Goal: Contribute content: Add original content to the website for others to see

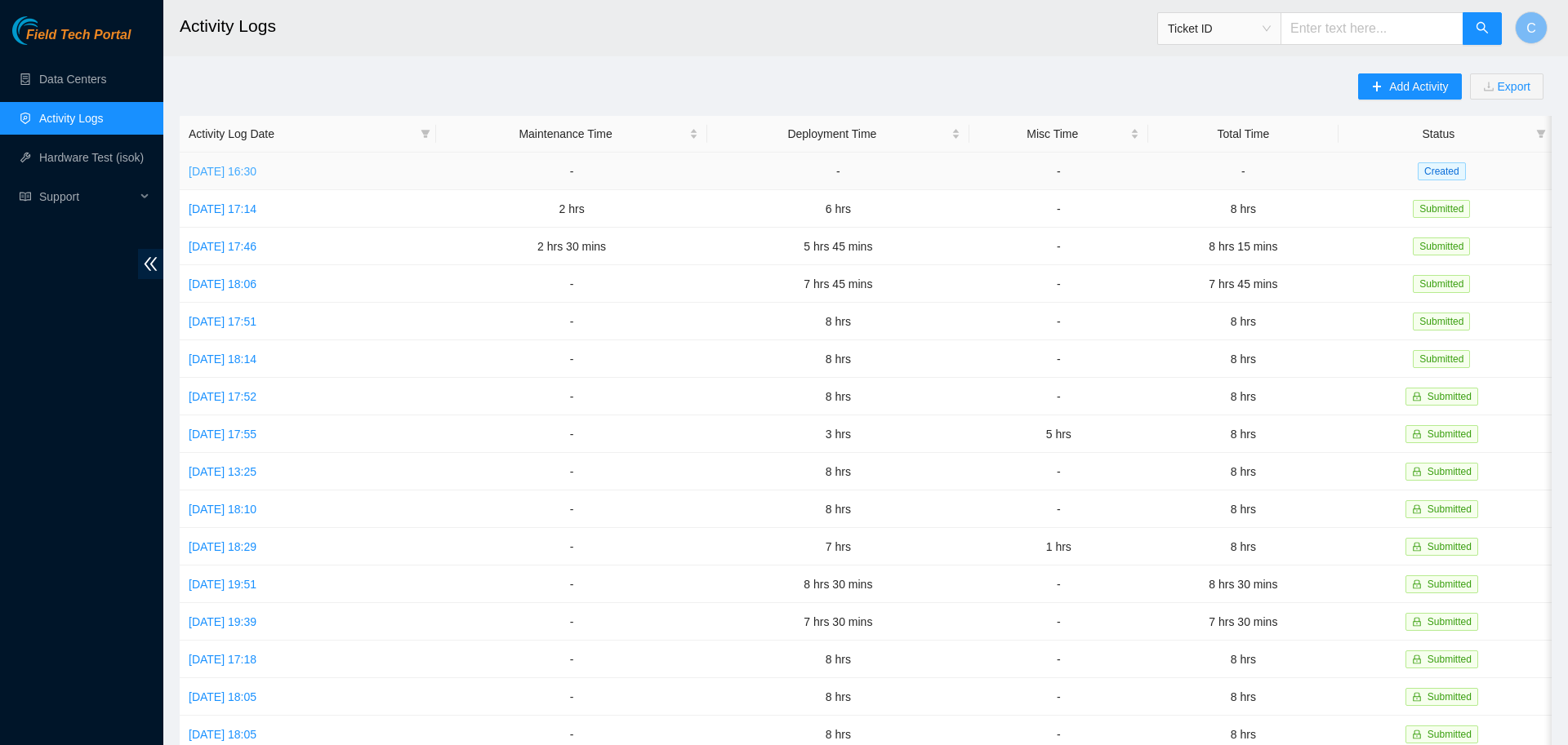
click at [257, 171] on link "[DATE] 16:30" at bounding box center [222, 171] width 68 height 13
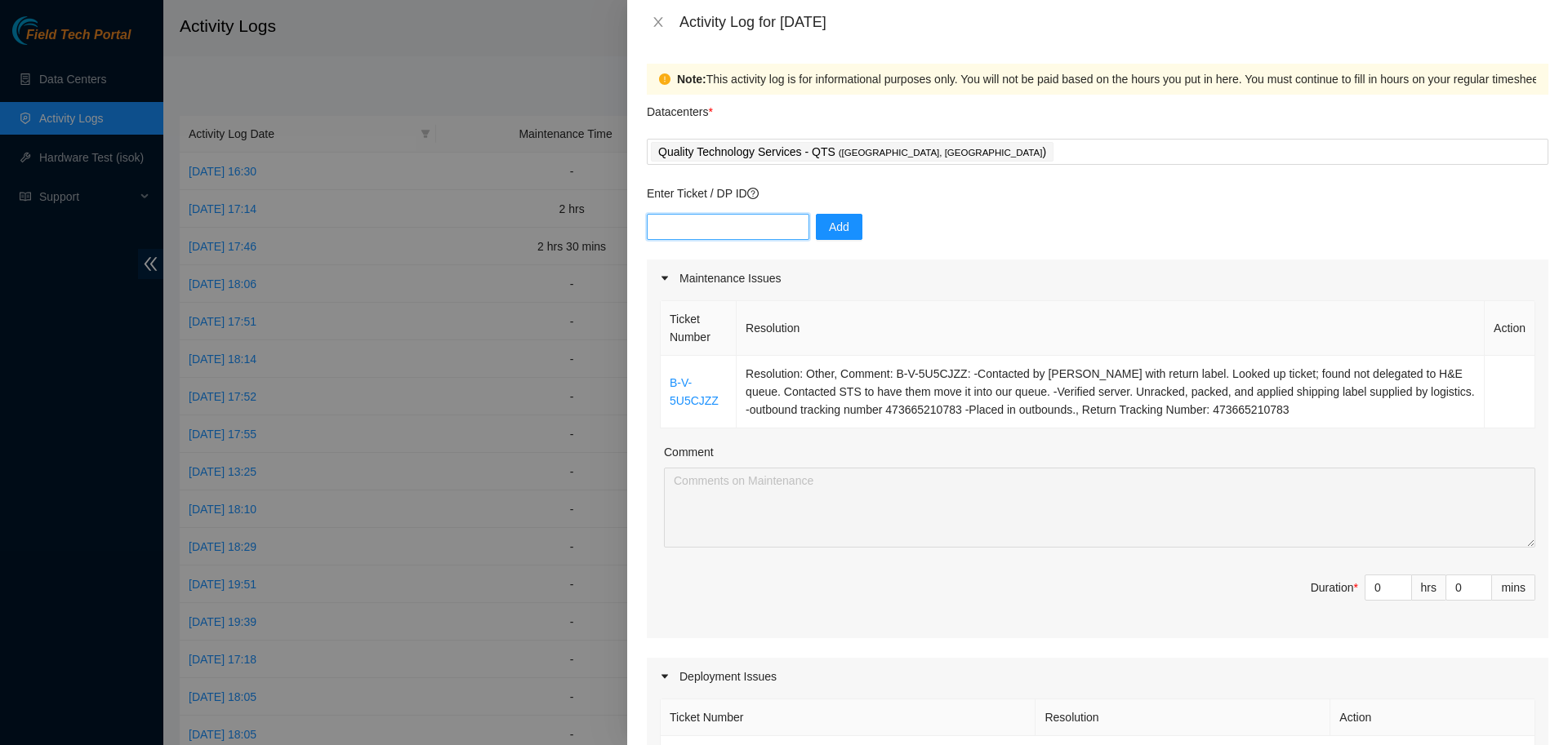
click at [741, 233] on input "text" at bounding box center [729, 227] width 163 height 27
click at [977, 258] on div "Add" at bounding box center [1098, 237] width 901 height 46
click at [762, 237] on input "text" at bounding box center [729, 227] width 163 height 27
paste input "DP79619"
type input "DP79619"
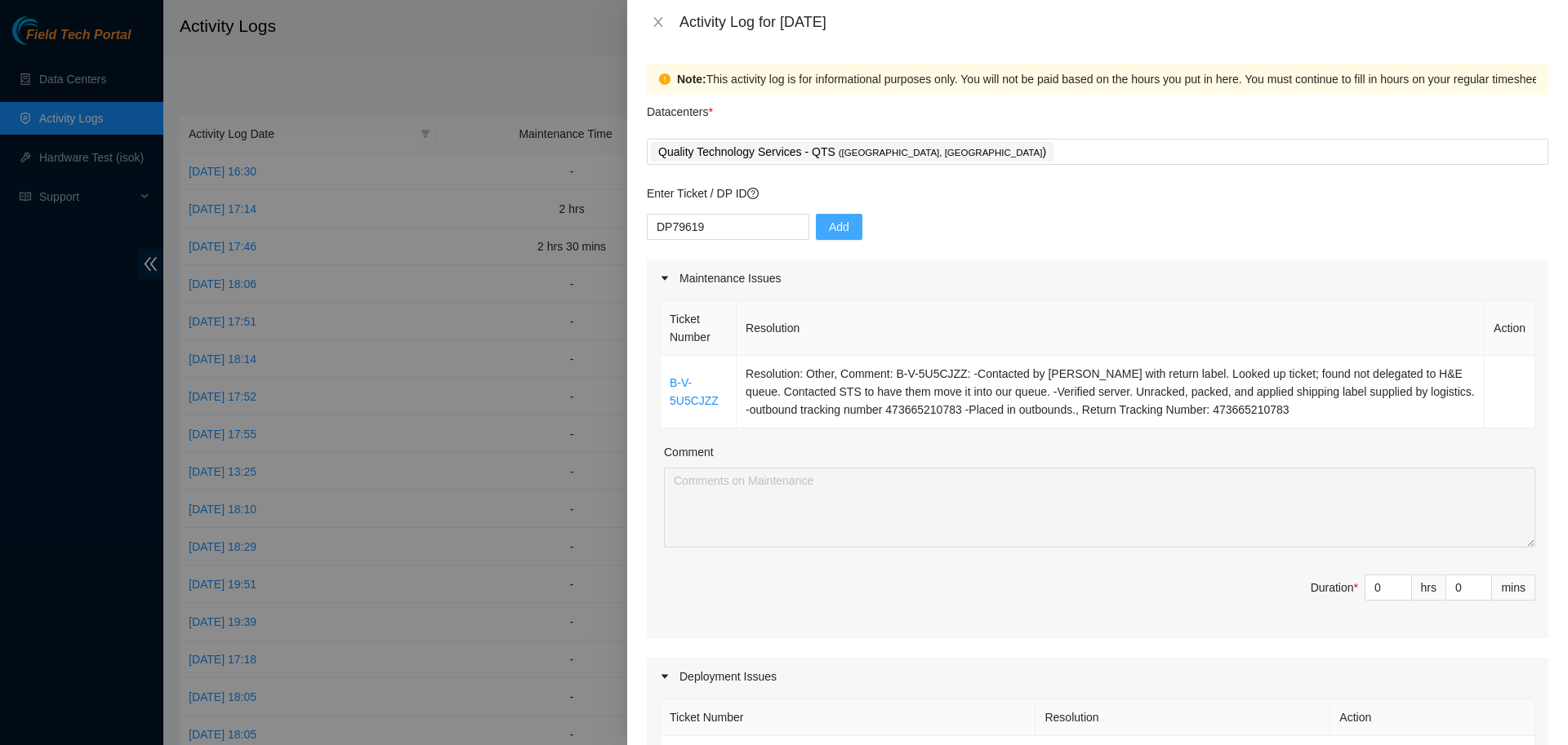
click at [816, 233] on button "Add" at bounding box center [839, 227] width 47 height 27
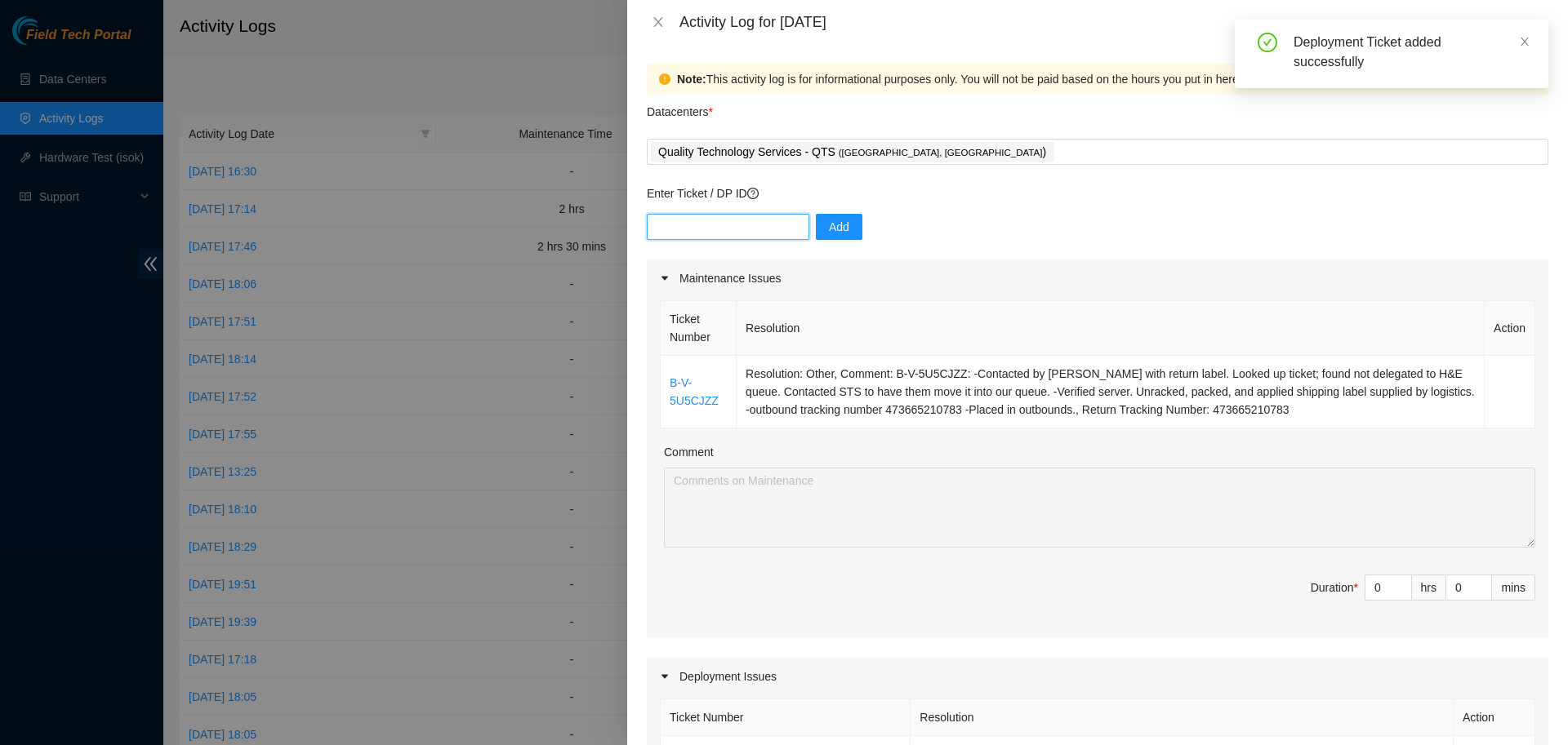
click at [725, 233] on input "text" at bounding box center [729, 227] width 163 height 27
paste input "DP84905"
type input "DP84905"
click at [816, 235] on button "Add" at bounding box center [839, 227] width 47 height 27
click at [770, 231] on input "text" at bounding box center [729, 227] width 163 height 27
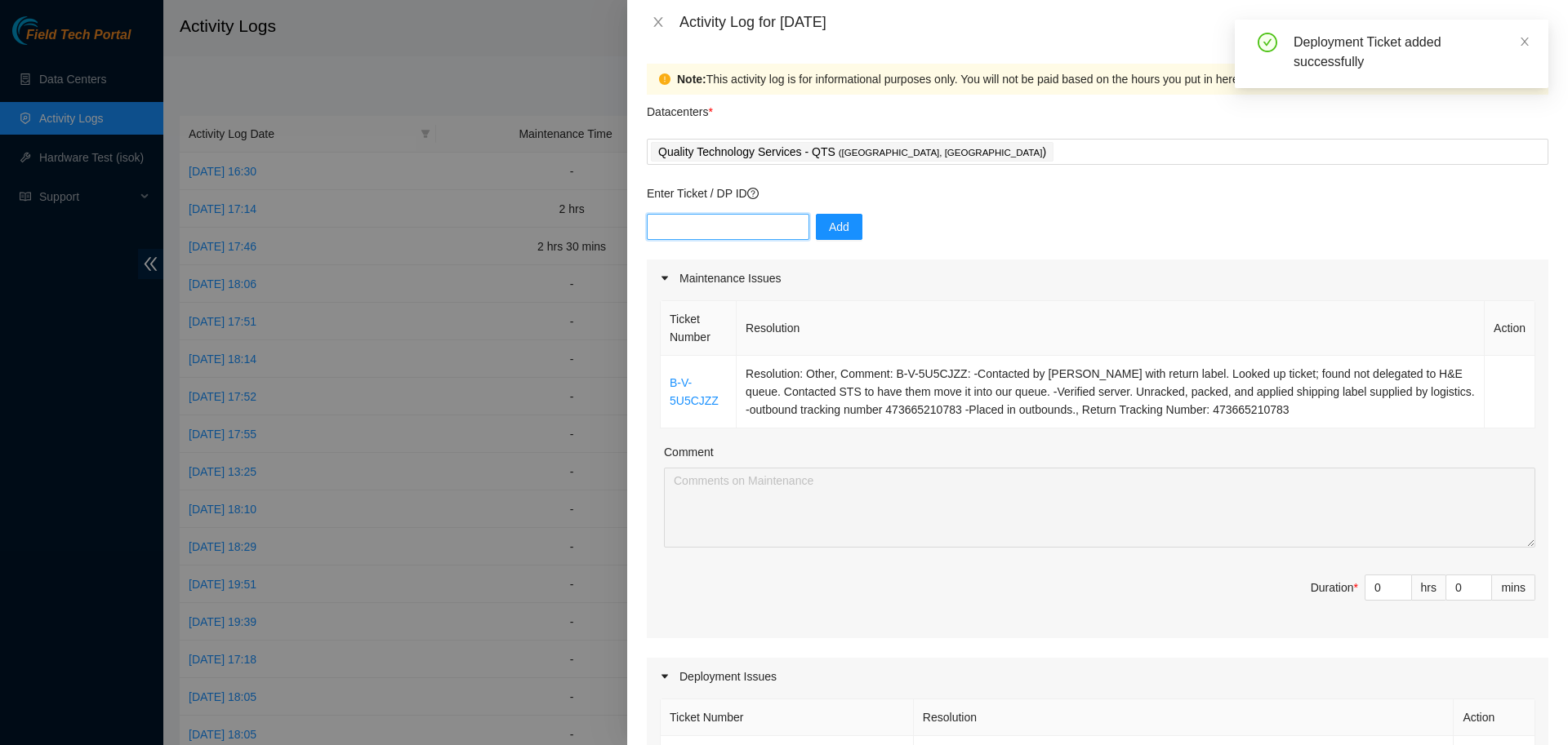
paste input "DP85352"
type input "DP85352"
click at [803, 227] on div "DP85352 Add" at bounding box center [1098, 237] width 901 height 46
click at [817, 227] on button "Add" at bounding box center [839, 227] width 47 height 27
click at [799, 227] on div "Add" at bounding box center [1098, 237] width 901 height 46
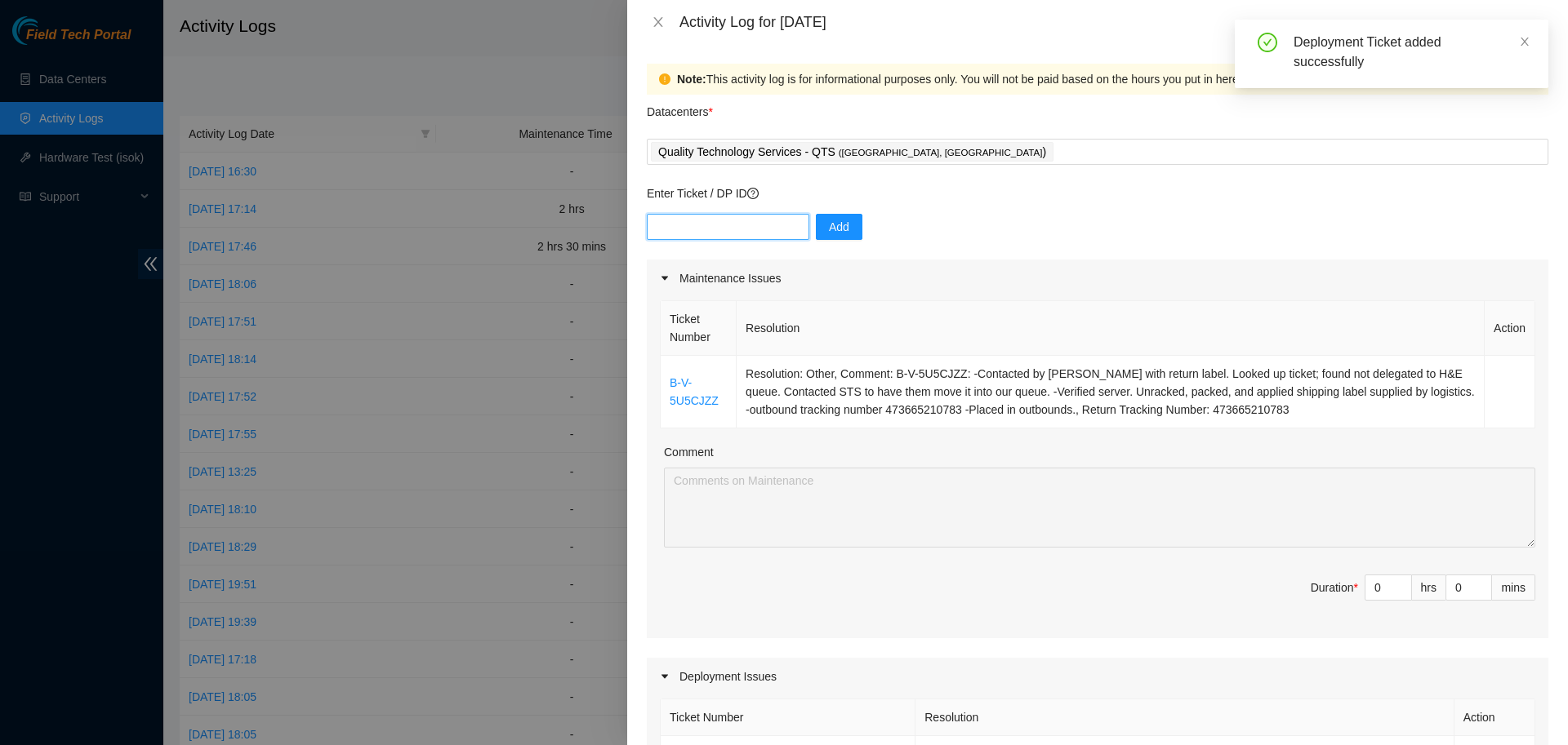
paste input "DP85353"
click at [754, 226] on input "text" at bounding box center [729, 227] width 163 height 27
type input "DP85353"
click at [829, 227] on span "Add" at bounding box center [838, 227] width 20 height 18
click at [763, 222] on input "text" at bounding box center [729, 227] width 163 height 27
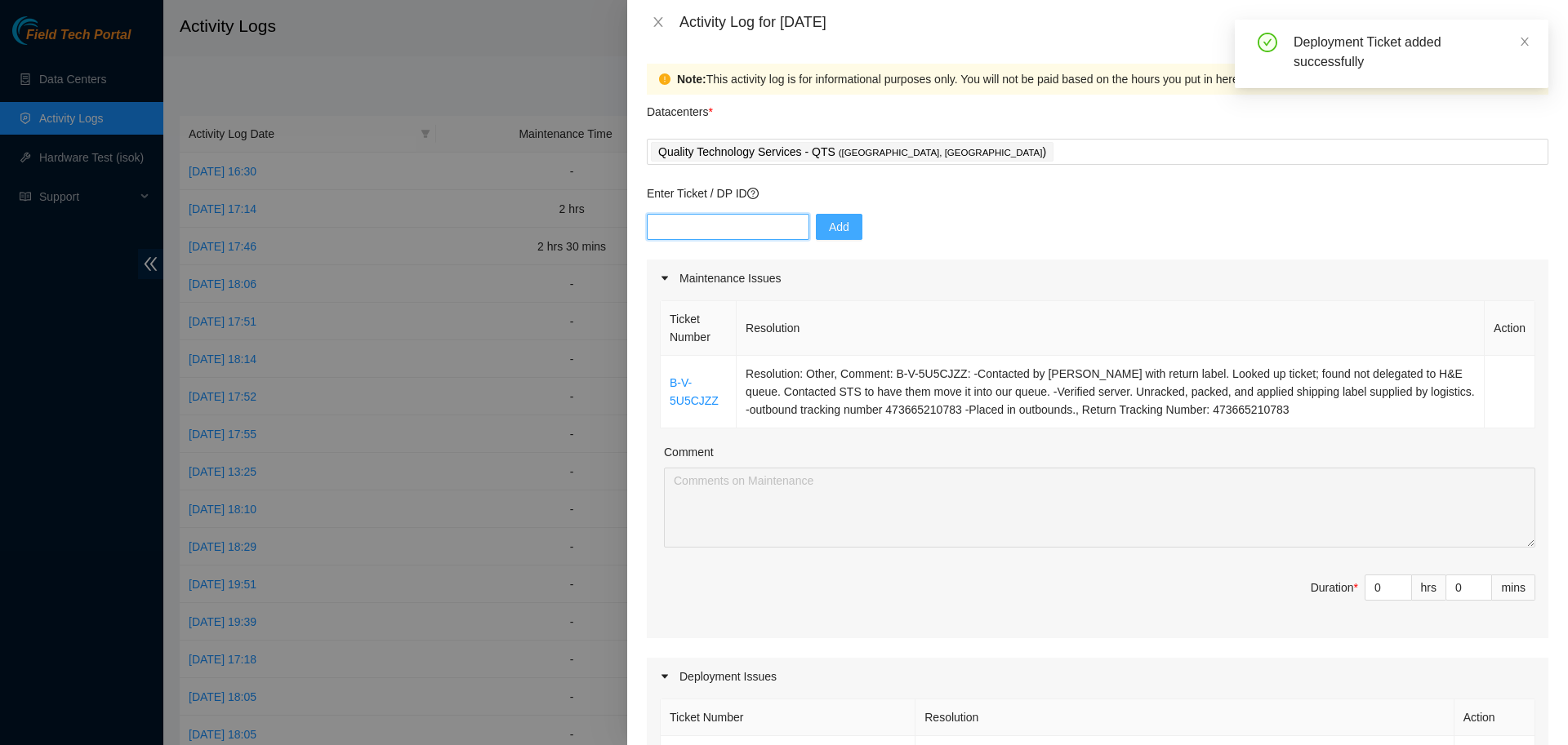
paste input "DP85356"
type input "DP85356"
click at [836, 222] on span "Add" at bounding box center [838, 227] width 20 height 18
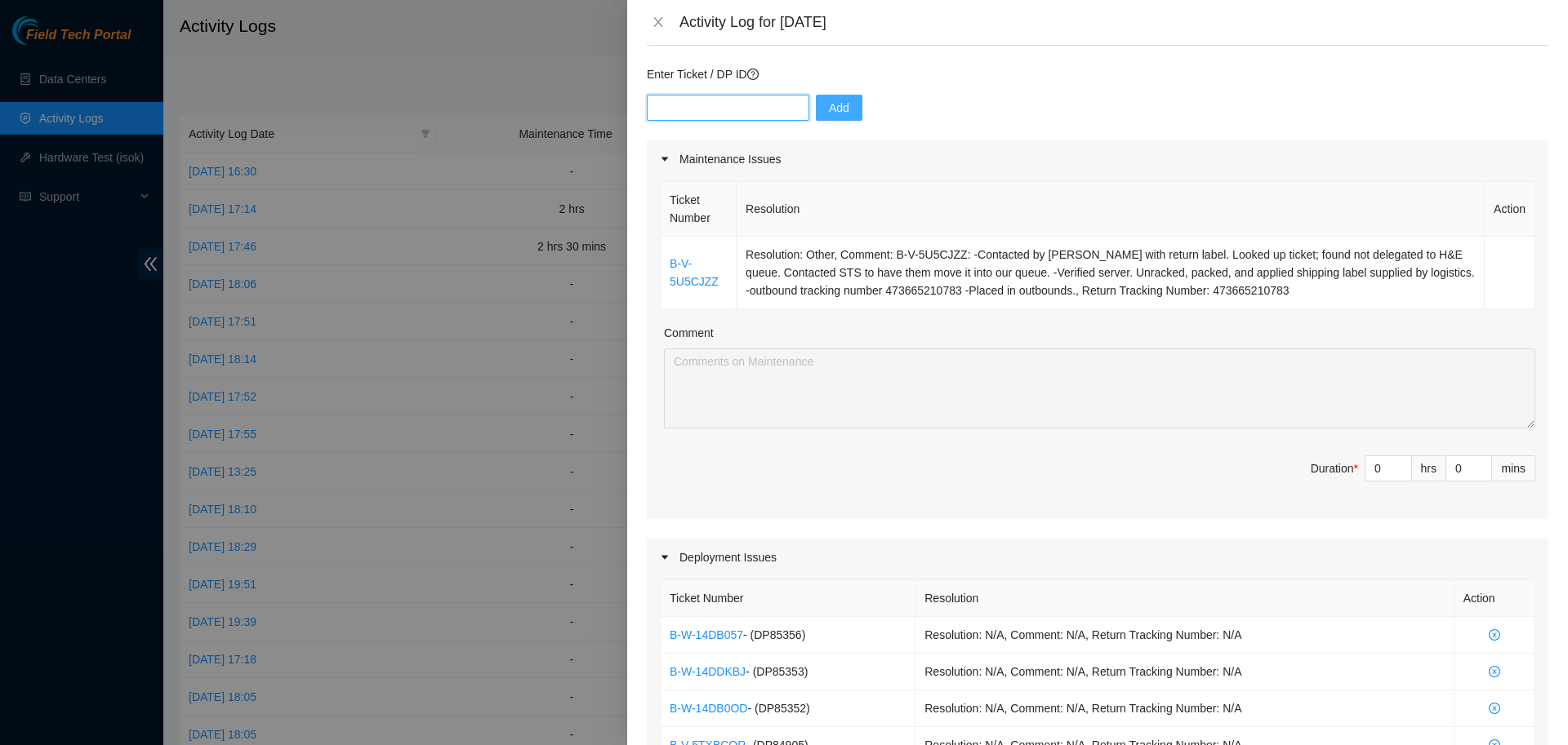
click at [730, 106] on input "text" at bounding box center [729, 108] width 163 height 27
paste input "B-V-5TX6WPB"
type input "B-V-5TX6WPB"
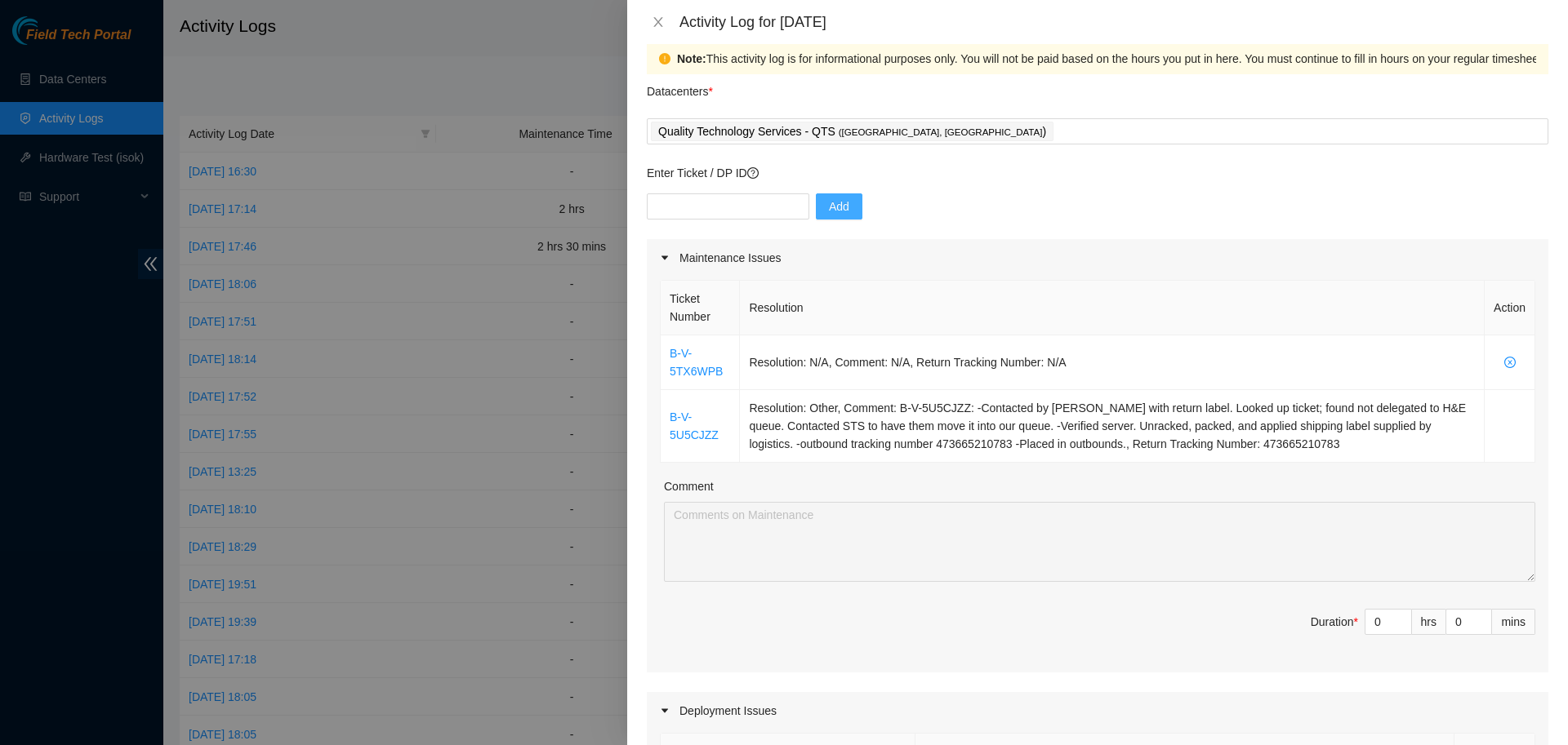
scroll to position [17, 0]
click at [714, 206] on input "text" at bounding box center [729, 210] width 163 height 27
paste input "DP69531"
type input "DP69531"
click at [829, 217] on span "Add" at bounding box center [838, 210] width 20 height 18
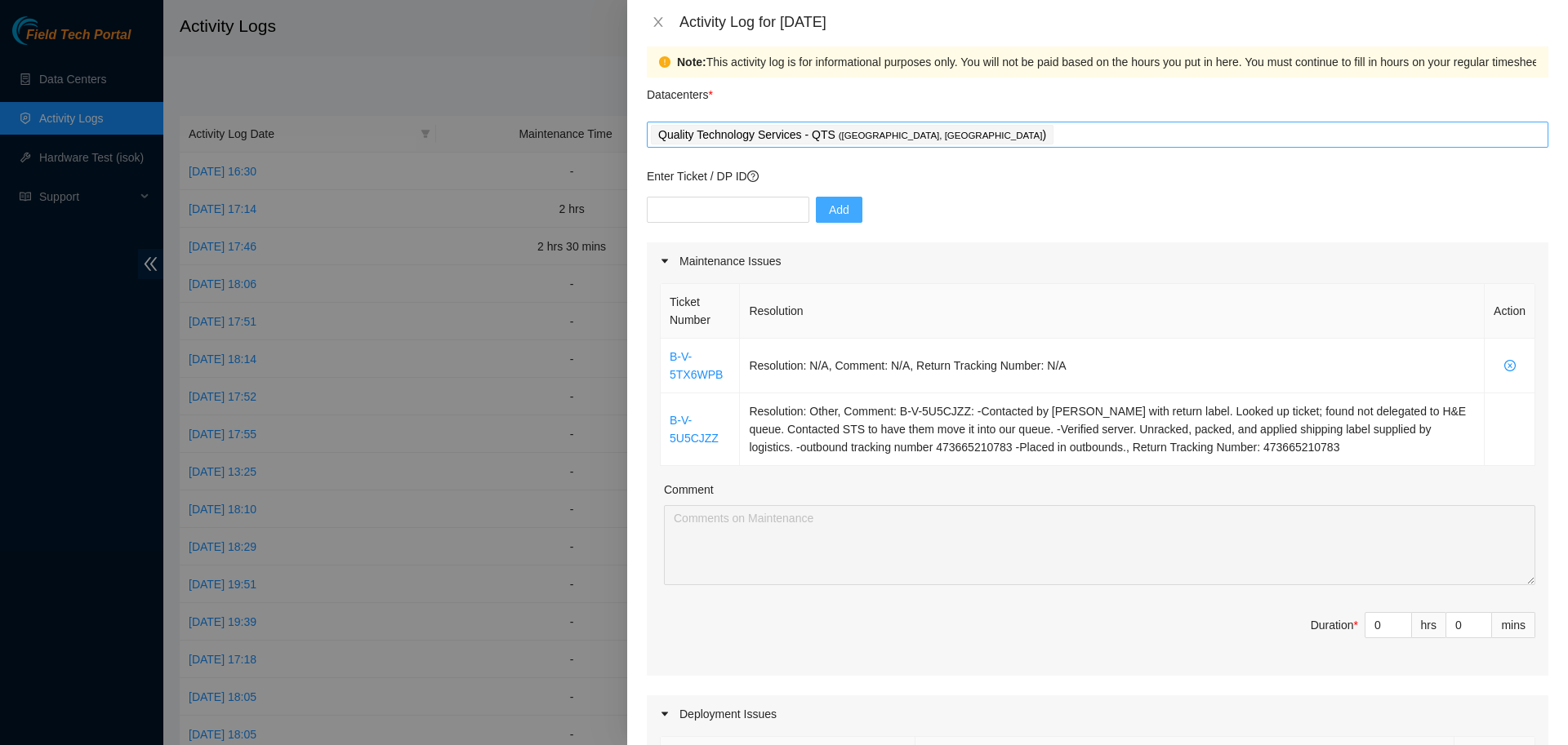
click at [997, 137] on div "Quality Technology Services - QTS ( [GEOGRAPHIC_DATA], [GEOGRAPHIC_DATA] )" at bounding box center [1097, 134] width 893 height 23
click at [962, 94] on div "Datacenters *" at bounding box center [1098, 100] width 901 height 44
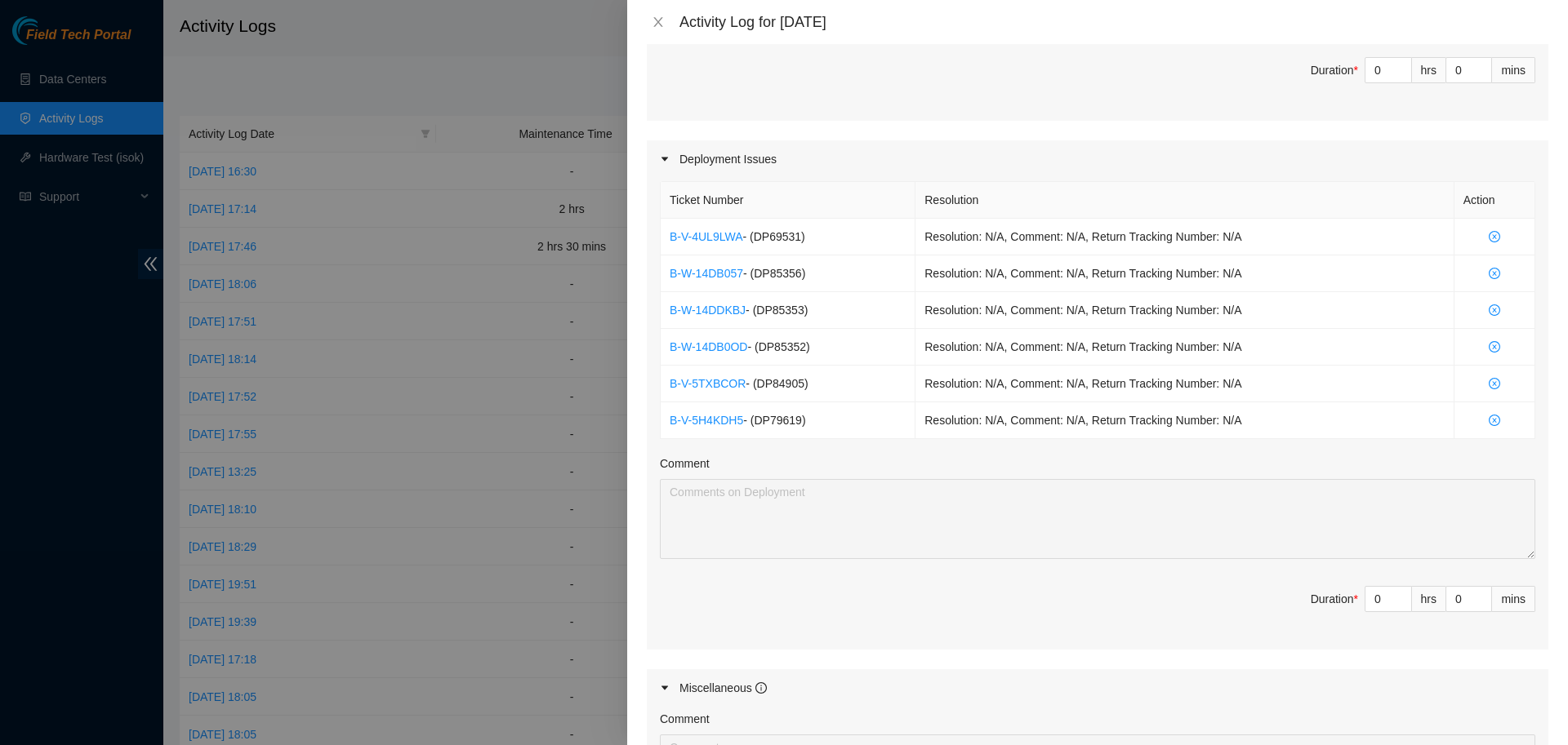
scroll to position [607, 0]
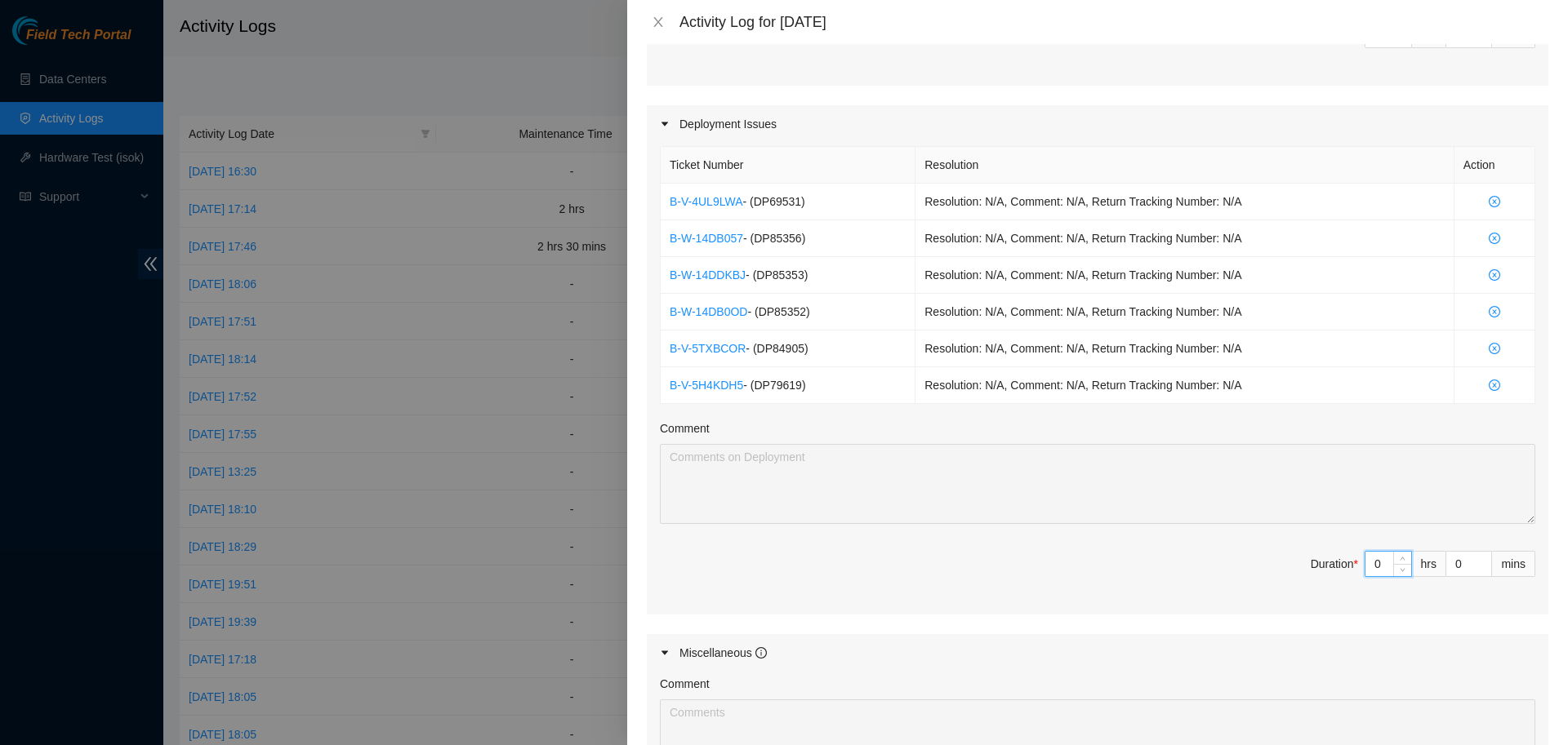
drag, startPoint x: 1386, startPoint y: 567, endPoint x: 1295, endPoint y: 536, distance: 96.1
click at [1365, 552] on input "0" at bounding box center [1388, 565] width 46 height 25
type input "6"
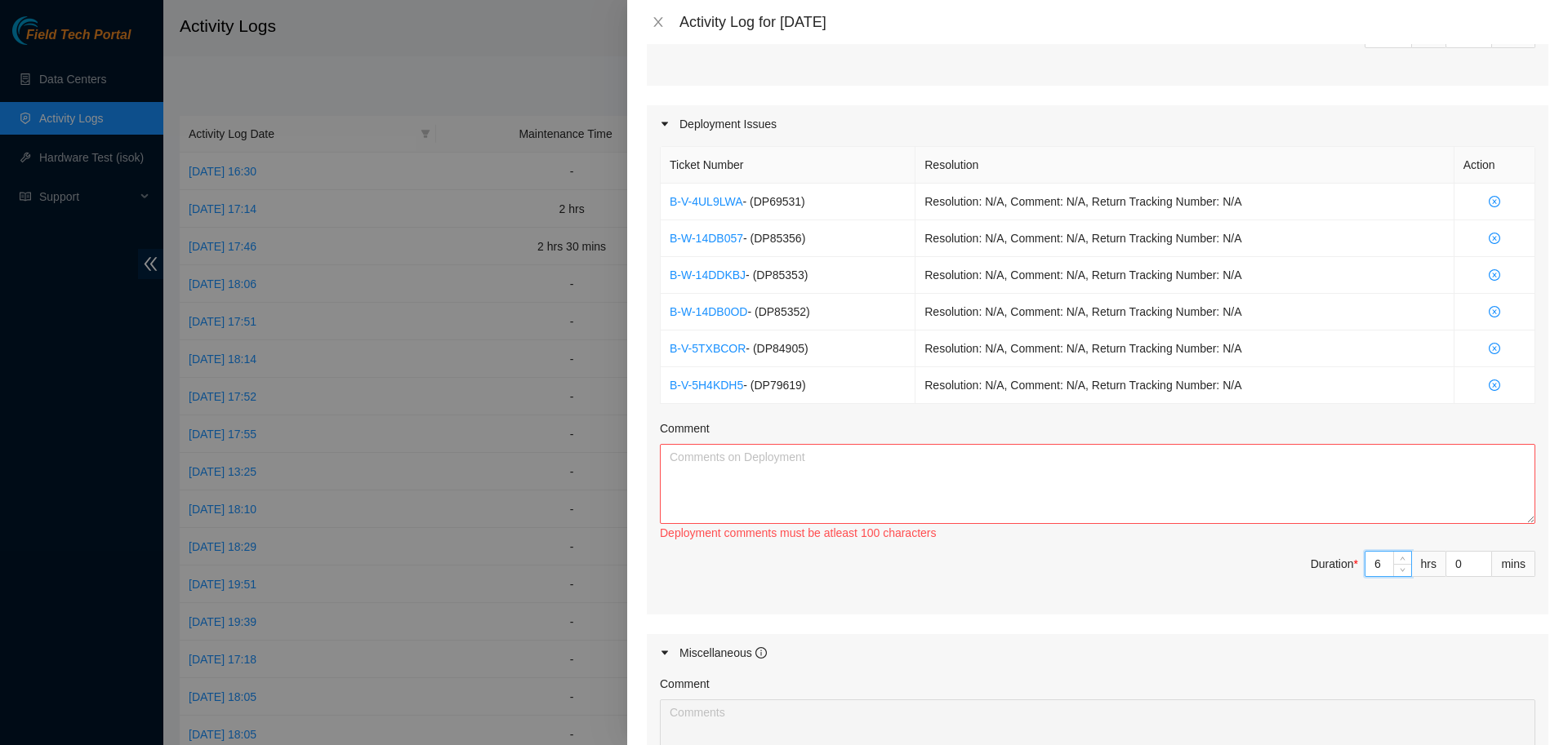
type input "6"
click at [1210, 484] on textarea "Comment" at bounding box center [1097, 484] width 876 height 80
paste textarea "DP69531"
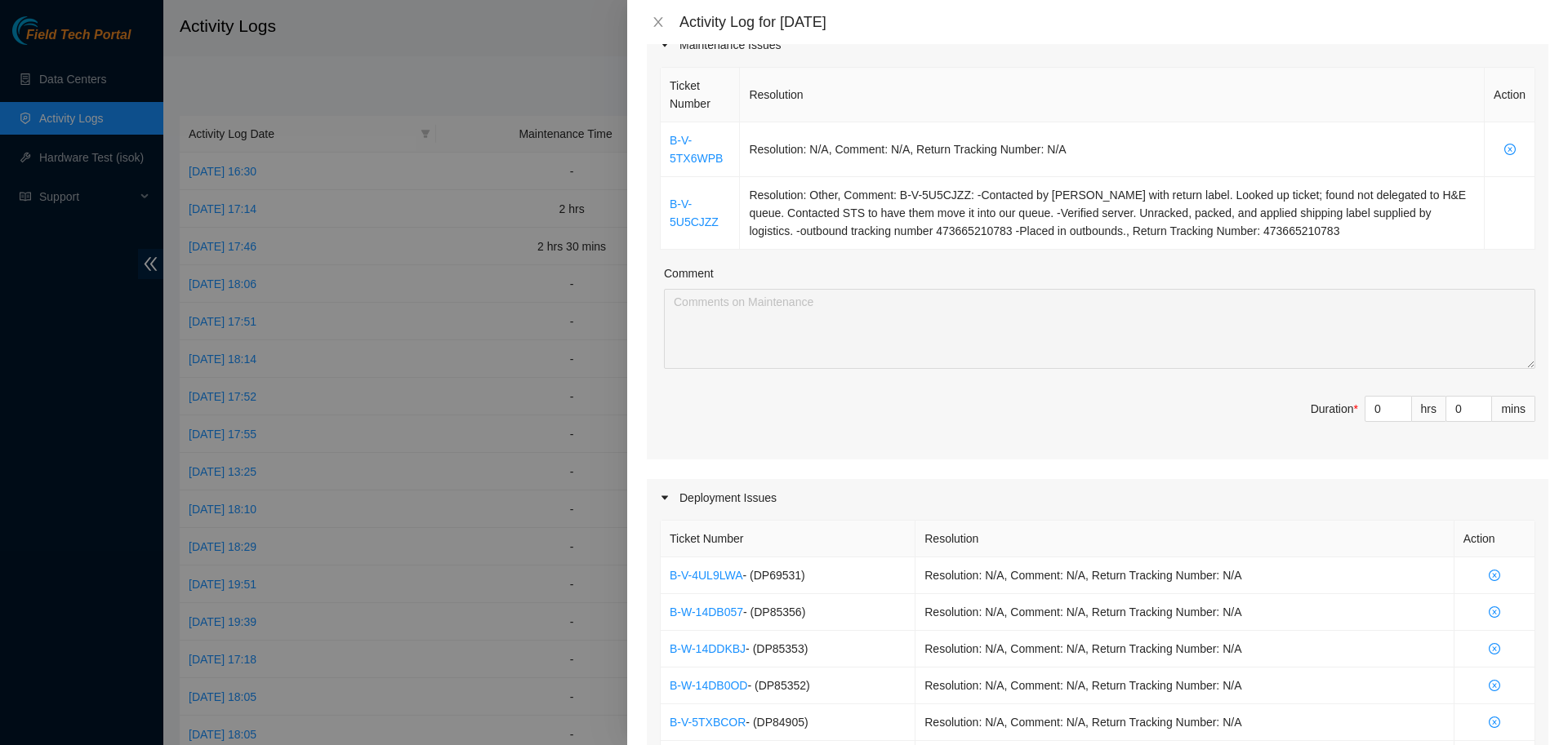
scroll to position [218, 0]
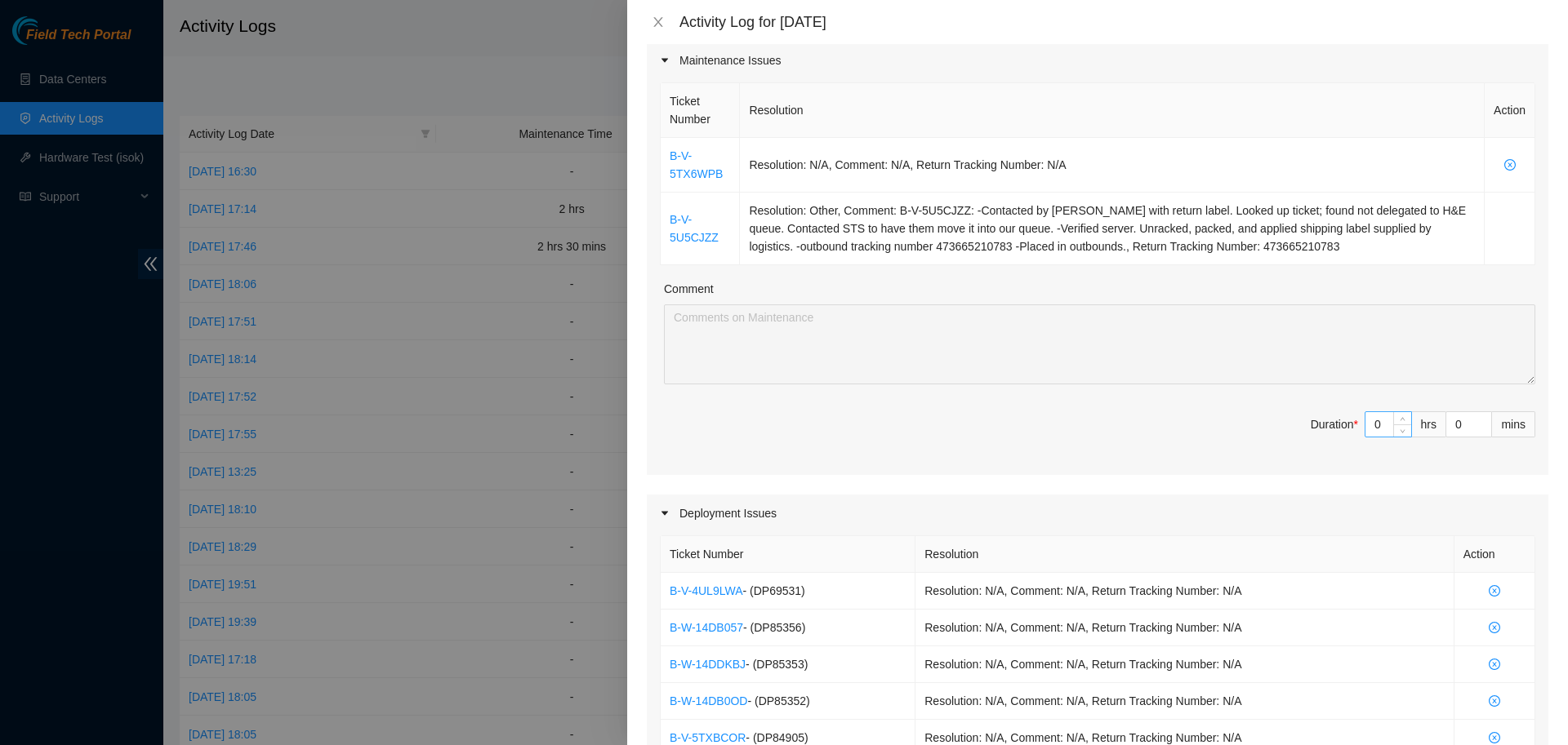
type textarea "DP69531: Checked over ports for ord27 dark fiber DPs; identified likely ports a…"
drag, startPoint x: 1385, startPoint y: 425, endPoint x: 1336, endPoint y: 426, distance: 49.0
click at [1365, 426] on input "0" at bounding box center [1388, 425] width 46 height 25
type input "2"
type input "8"
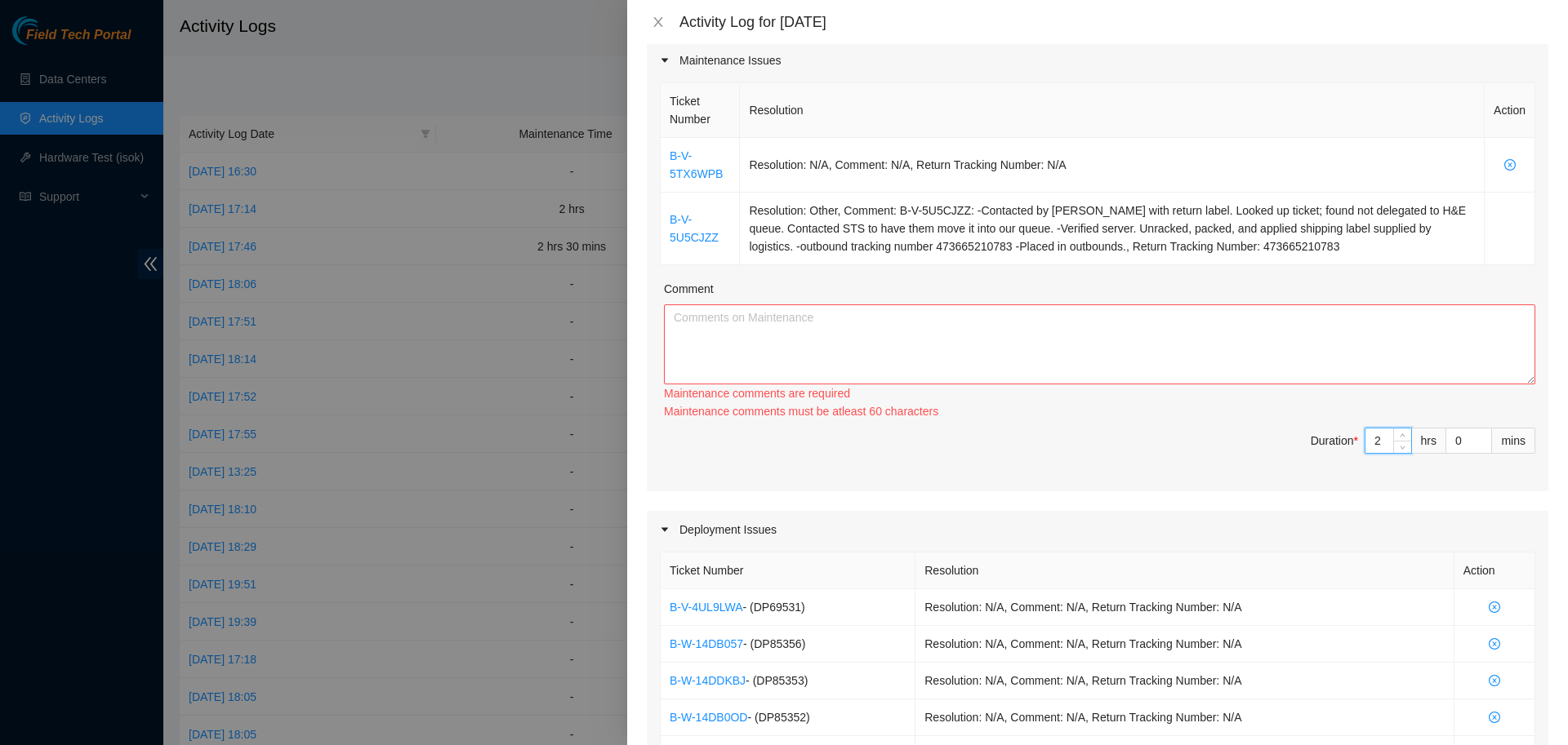
type input "2"
click at [1190, 331] on textarea "Comment" at bounding box center [1100, 344] width 871 height 80
drag, startPoint x: 735, startPoint y: 178, endPoint x: 651, endPoint y: 155, distance: 87.1
click at [651, 155] on div "Ticket Number Resolution Action B-V-5TX6WPB Resolution: N/A, Comment: N/A, Retu…" at bounding box center [1098, 285] width 901 height 412
copy link "B-V-5TX6WPB"
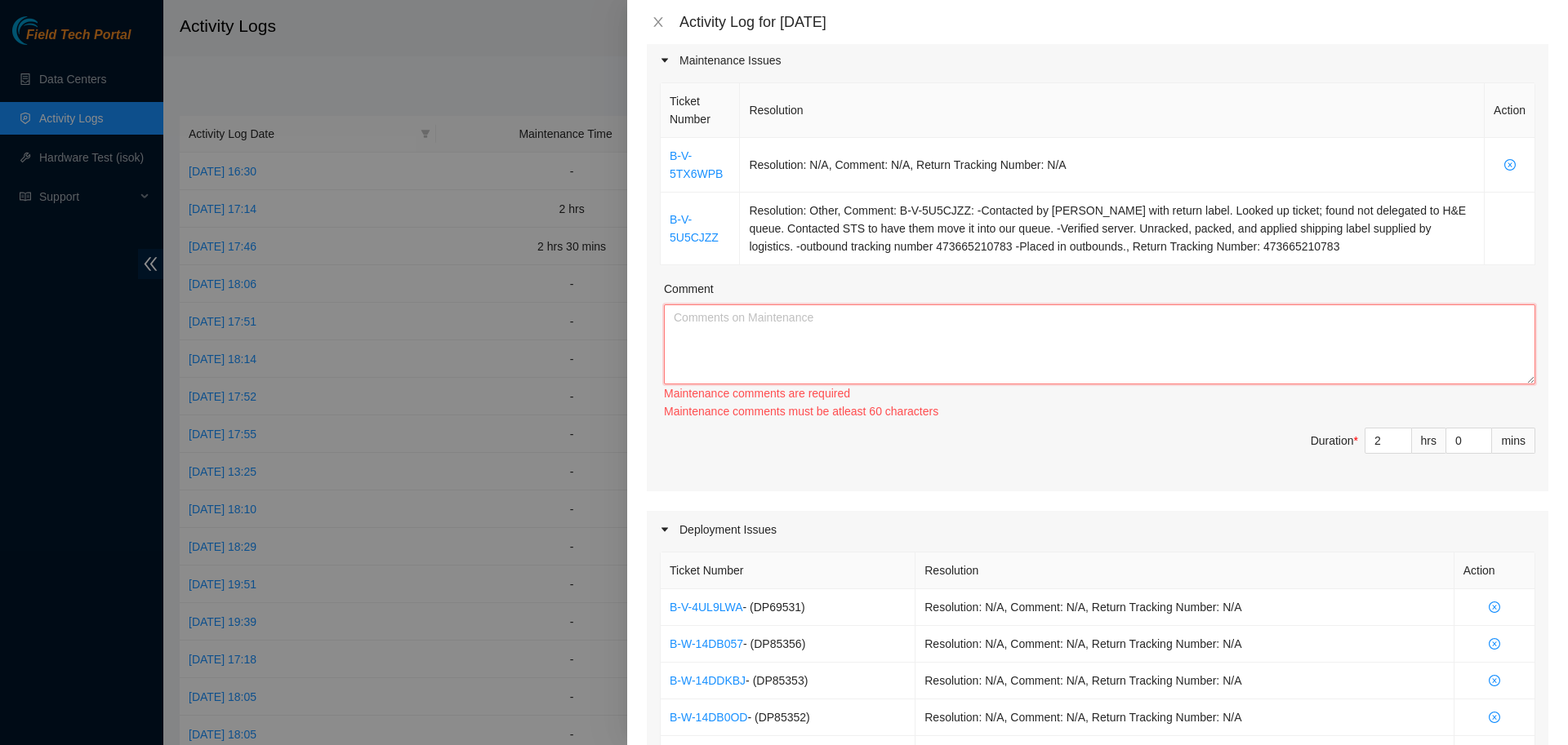
click at [796, 339] on textarea "Comment" at bounding box center [1100, 344] width 871 height 80
paste textarea "B-V-5TX6WPB"
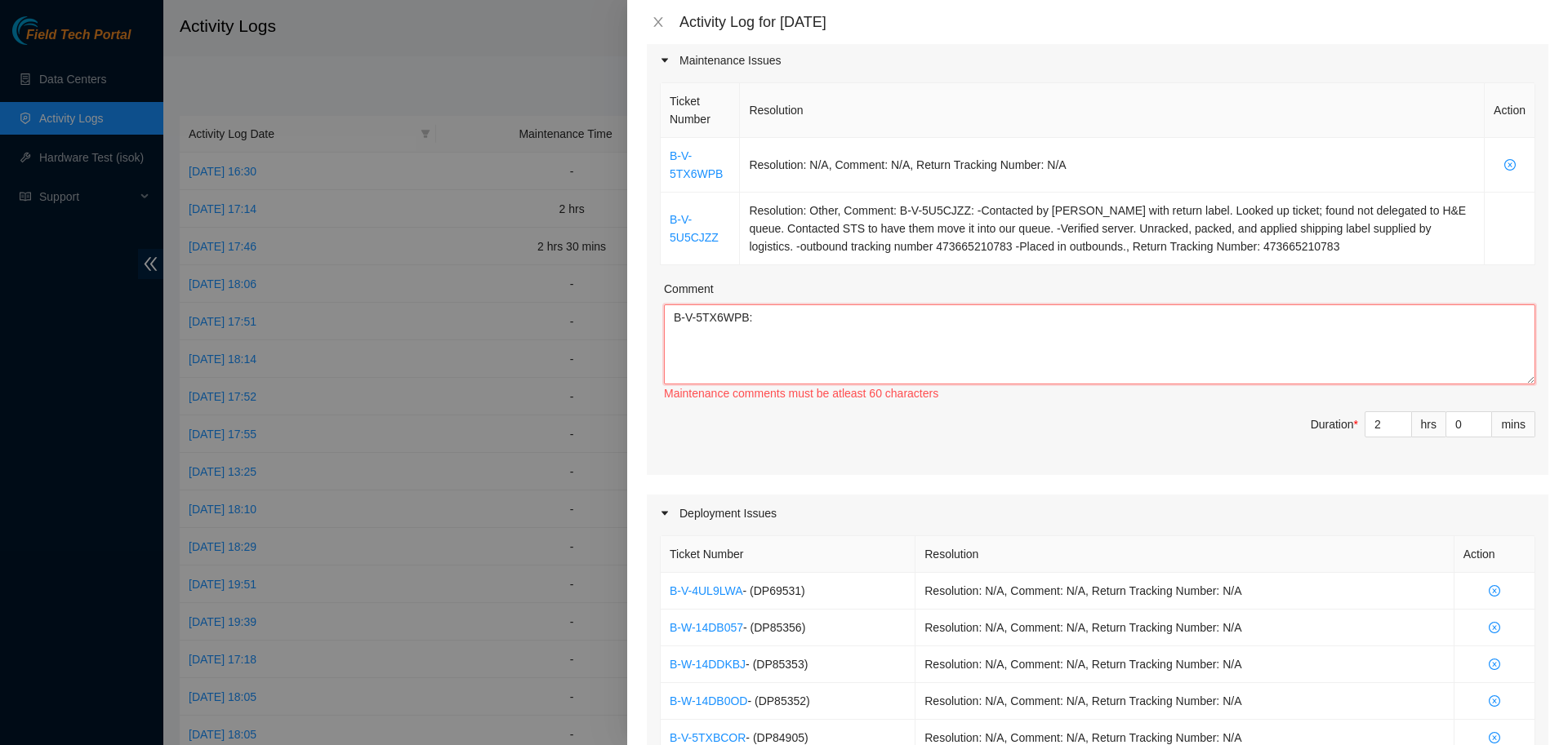
paste textarea "B-V-5TX6WPB: -Verified server. -replaced server. old SN: S902965X4500319 new SN…"
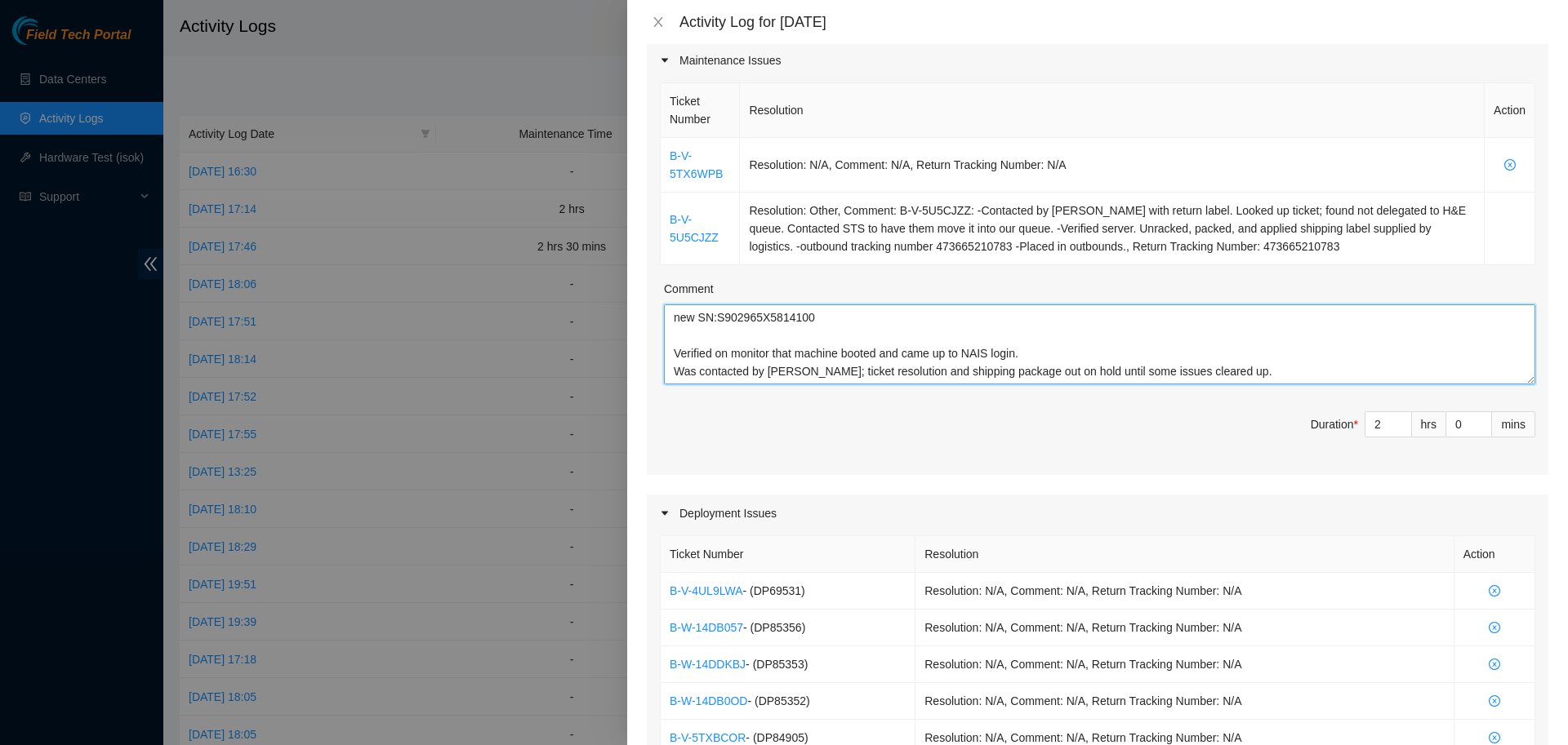
scroll to position [121, 0]
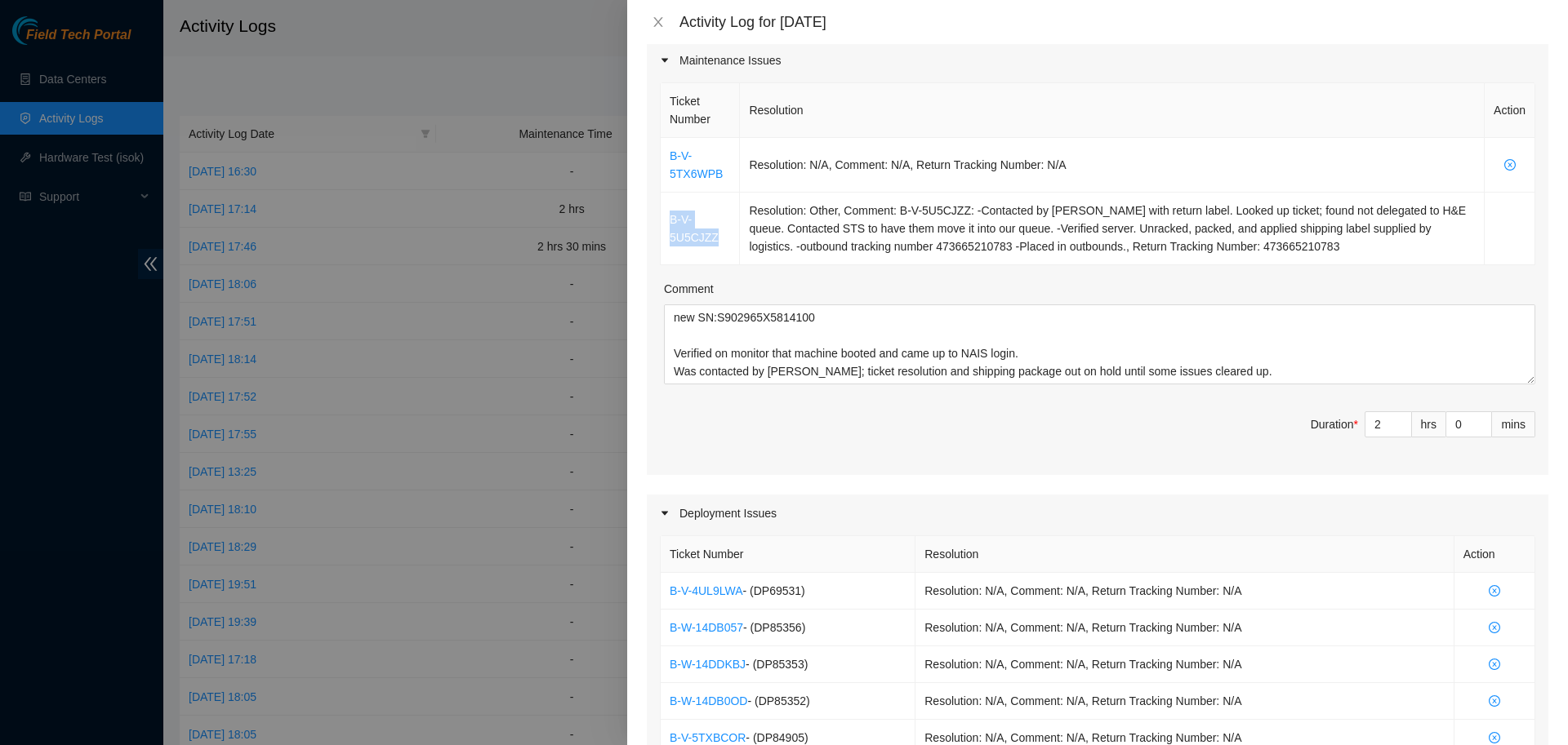
drag, startPoint x: 736, startPoint y: 238, endPoint x: 655, endPoint y: 223, distance: 82.4
click at [655, 223] on div "Ticket Number Resolution Action B-V-5TX6WPB Resolution: N/A, Comment: N/A, Retu…" at bounding box center [1098, 276] width 901 height 396
copy link "B-V-5U5CJZZ"
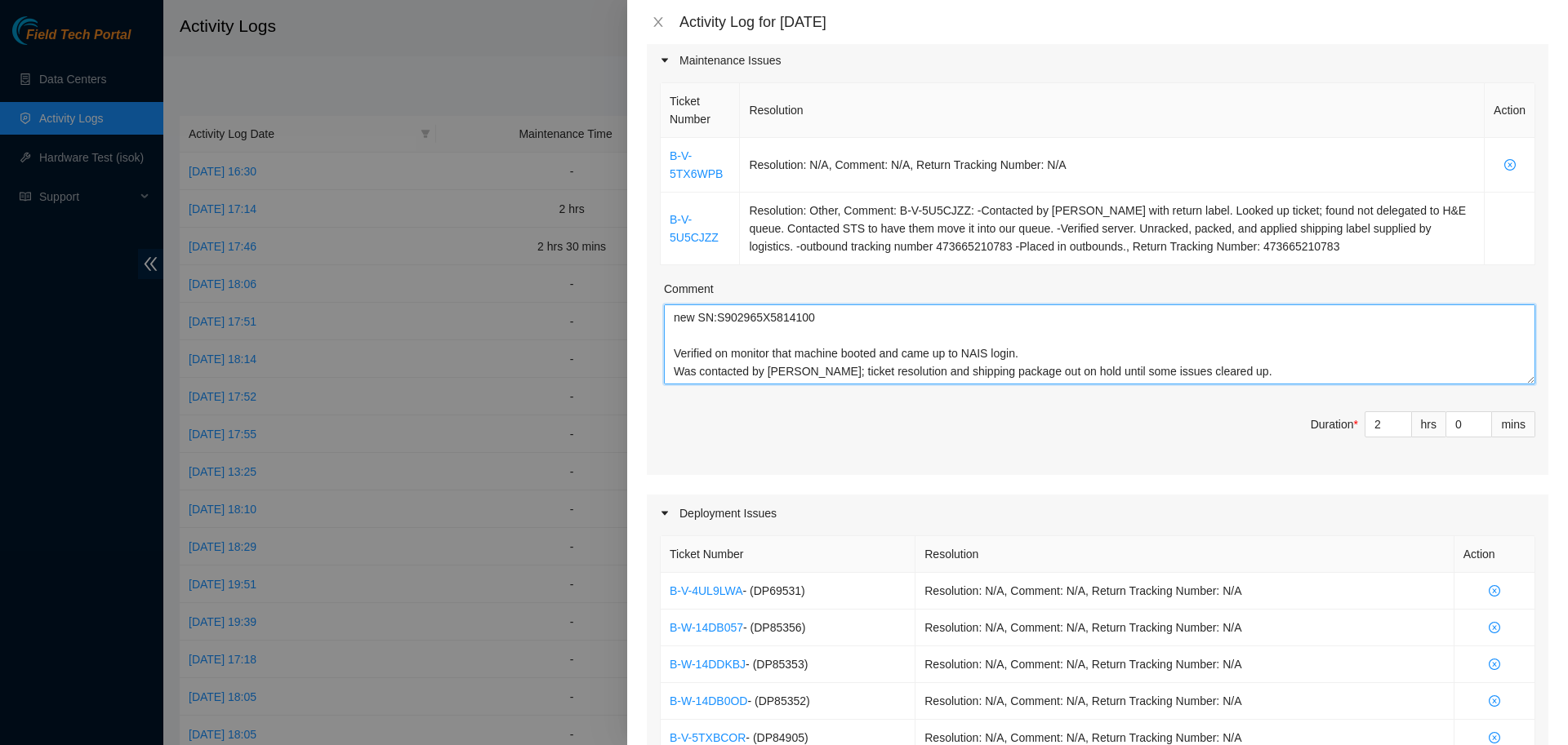
click at [761, 359] on textarea "B-V-5TX6WPB: B-V-5TX6WPB: -Verified server. -replaced server. old SN: S902965X4…" at bounding box center [1100, 344] width 871 height 80
paste textarea "B-V-5U5CJZZ"
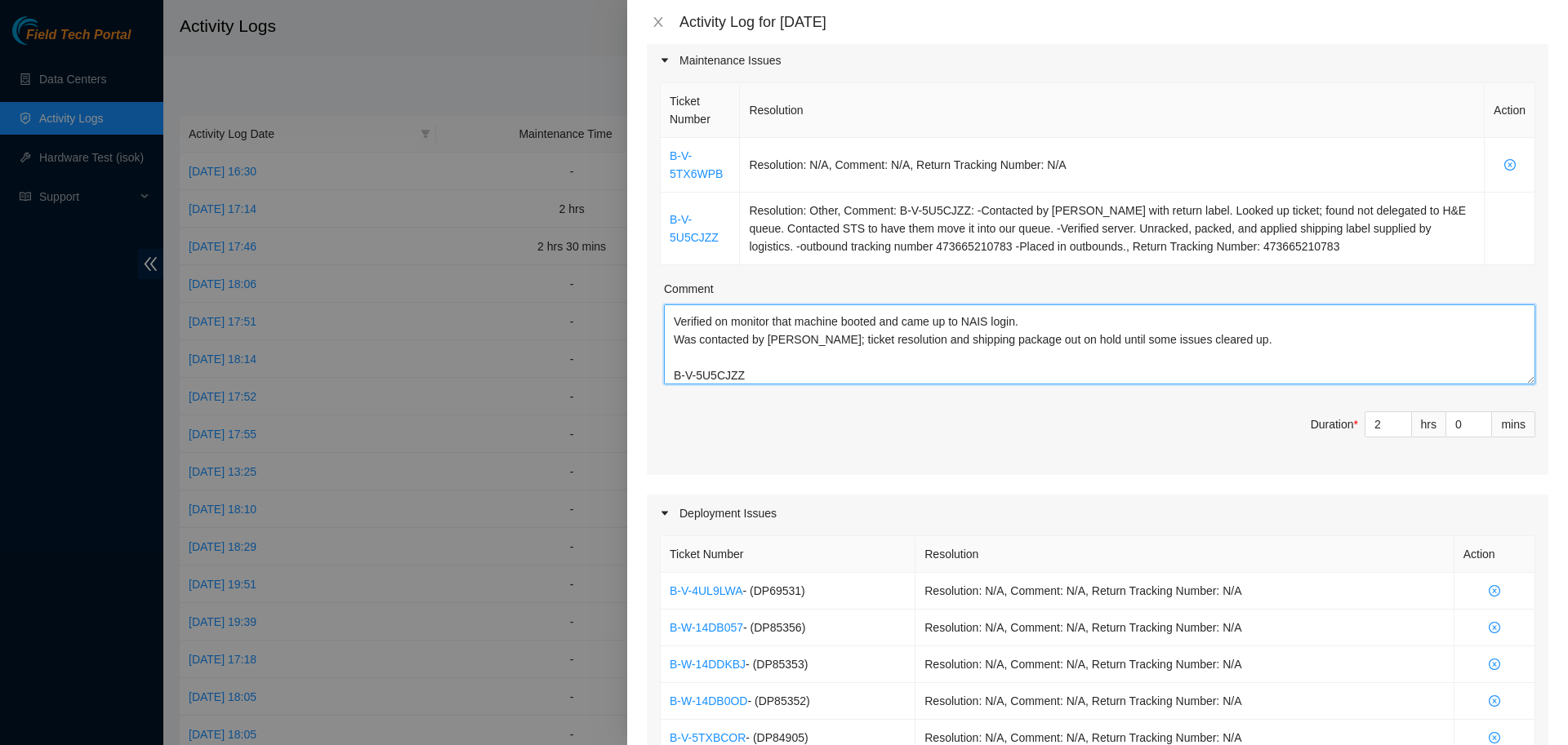
paste textarea "B-V-5U5CJZZ: -Contacted by [PERSON_NAME] with return label. Looked up ticket; f…"
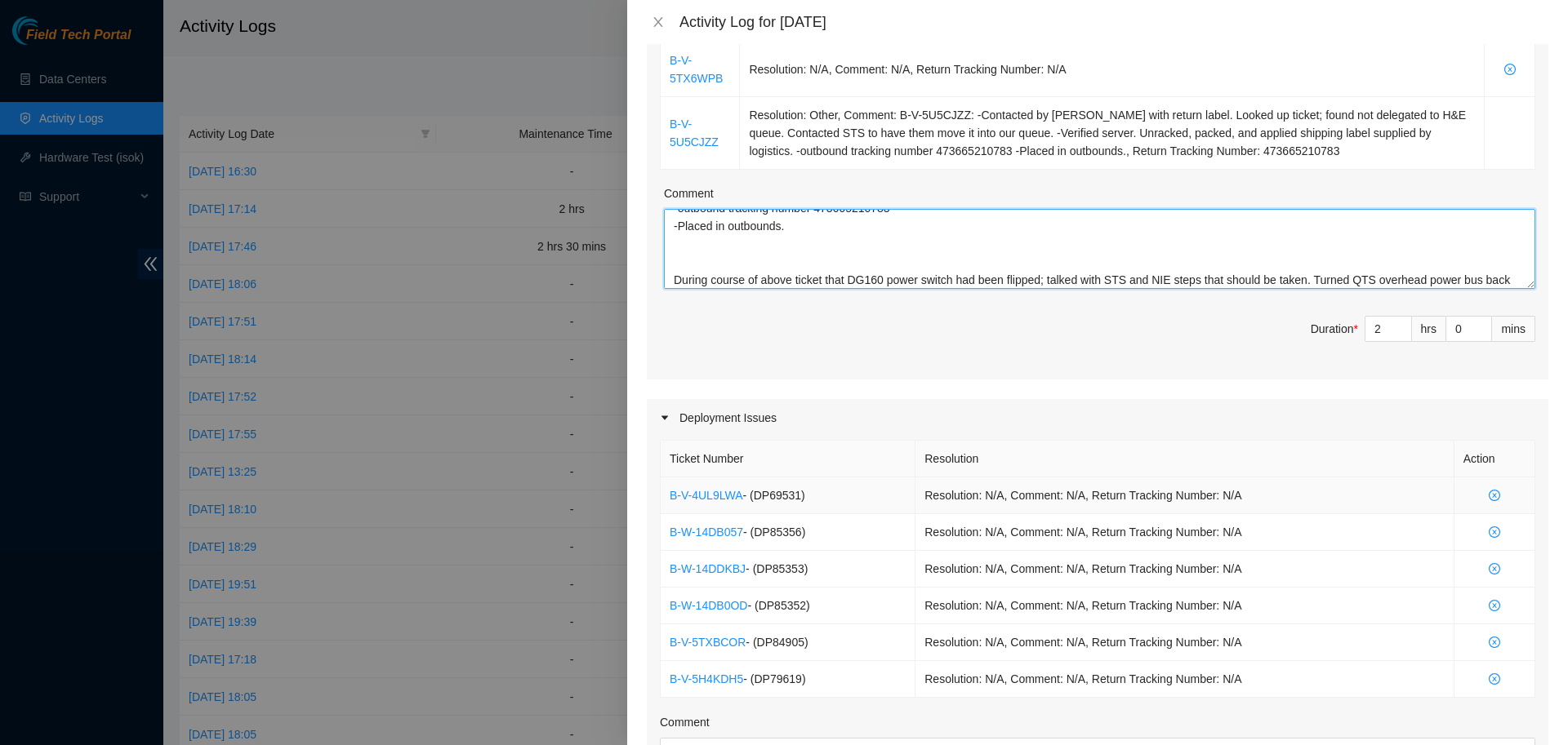
scroll to position [265, 0]
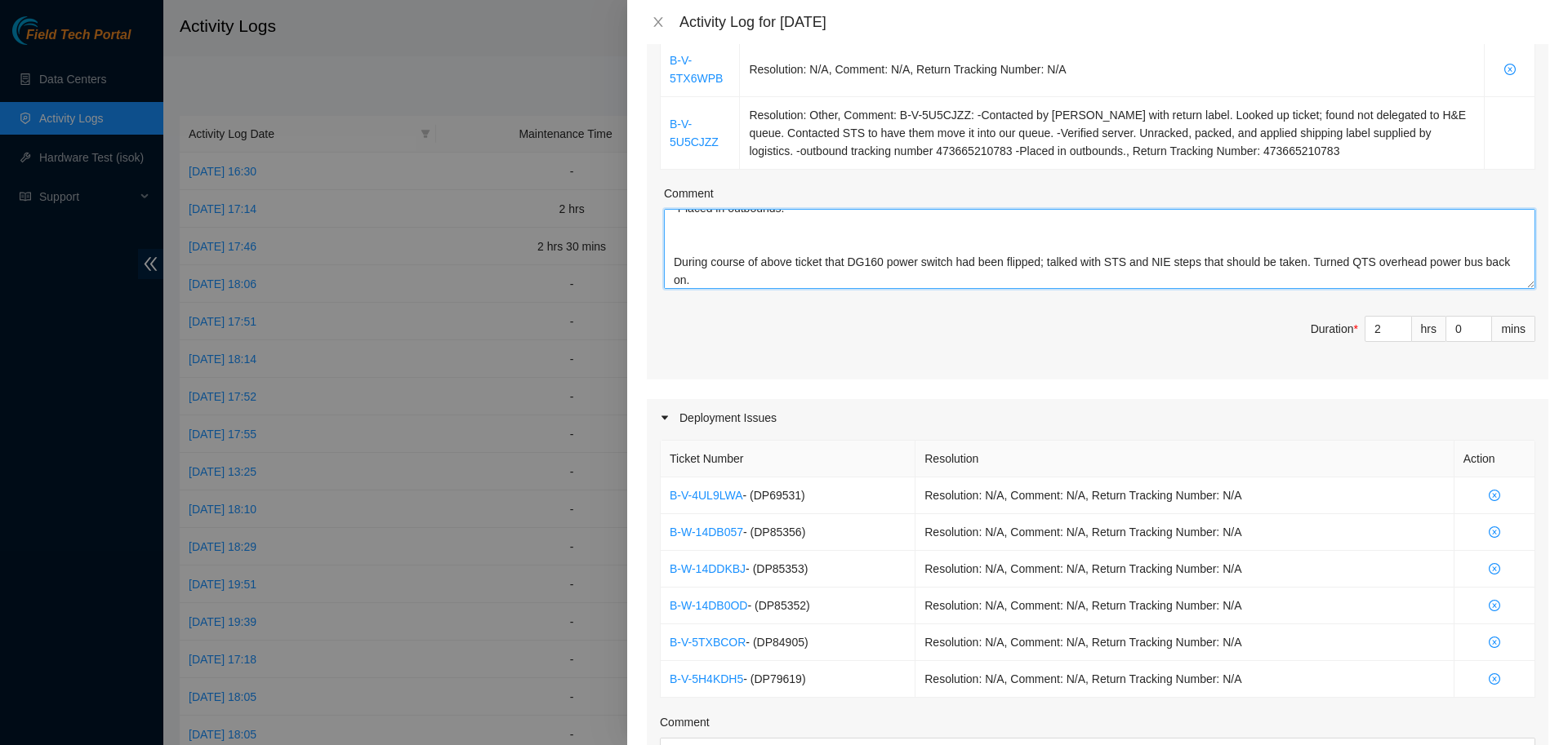
click at [995, 286] on textarea "B-V-5TX6WPB: B-V-5TX6WPB: -Verified server. -replaced server. old SN: S902965X4…" at bounding box center [1100, 249] width 871 height 80
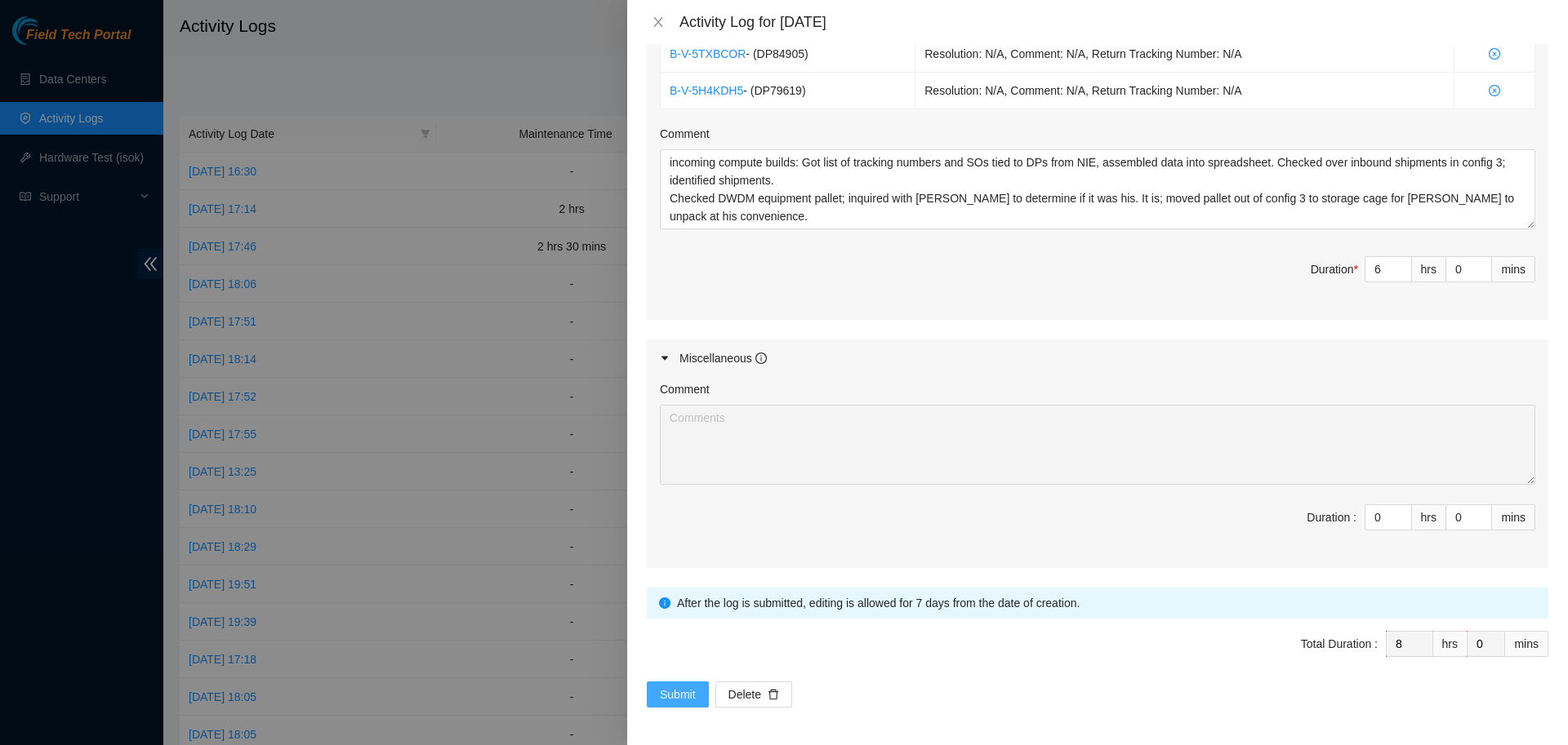
type textarea "B-V-5TX6WPB: B-V-5TX6WPB: -Verified server. -replaced server. old SN: S902965X4…"
click at [665, 696] on span "Submit" at bounding box center [677, 695] width 36 height 18
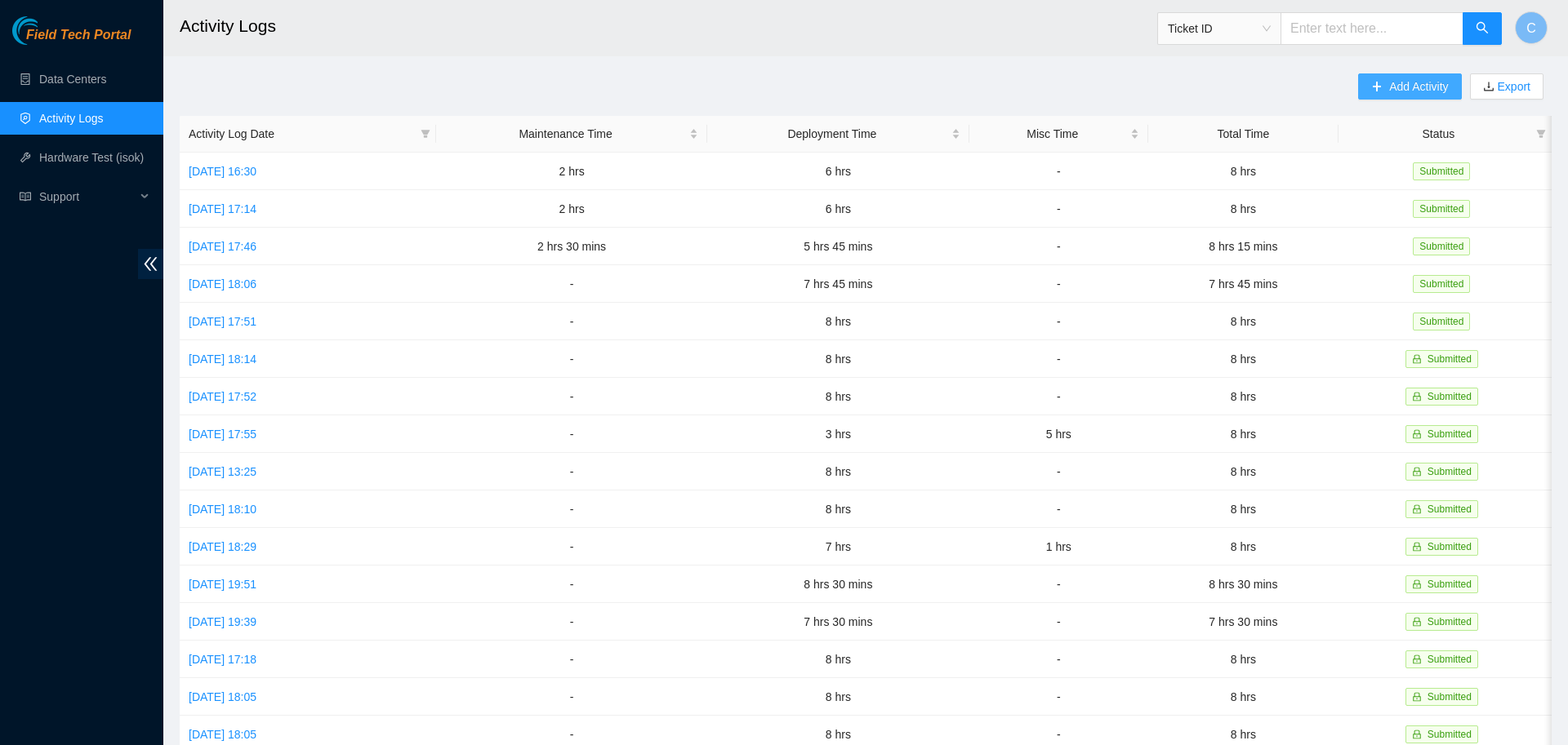
click at [1396, 79] on span "Add Activity" at bounding box center [1418, 87] width 58 height 18
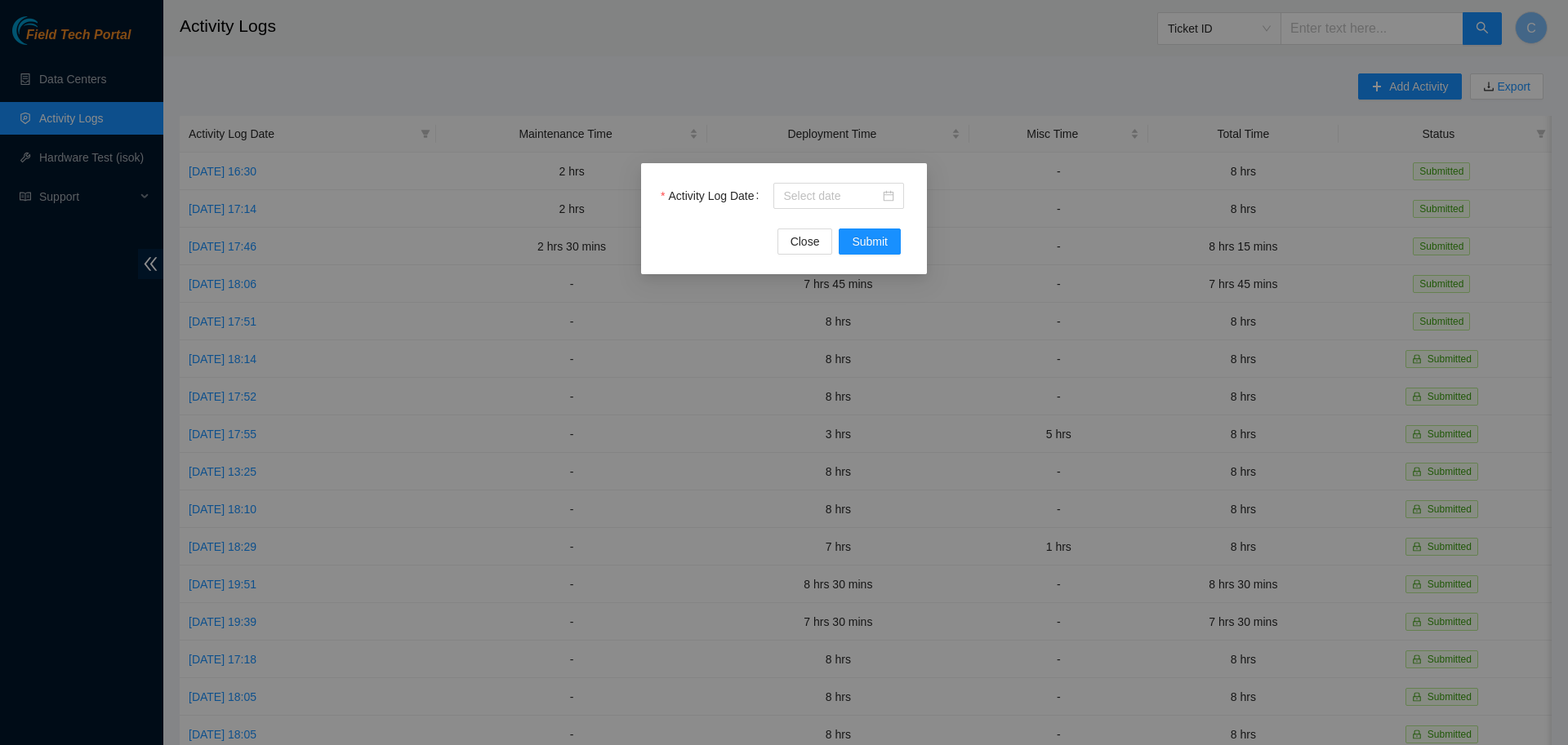
click at [843, 174] on div "Activity Log Date Close Submit" at bounding box center [784, 219] width 286 height 111
click at [849, 189] on input "Activity Log Date" at bounding box center [831, 196] width 97 height 18
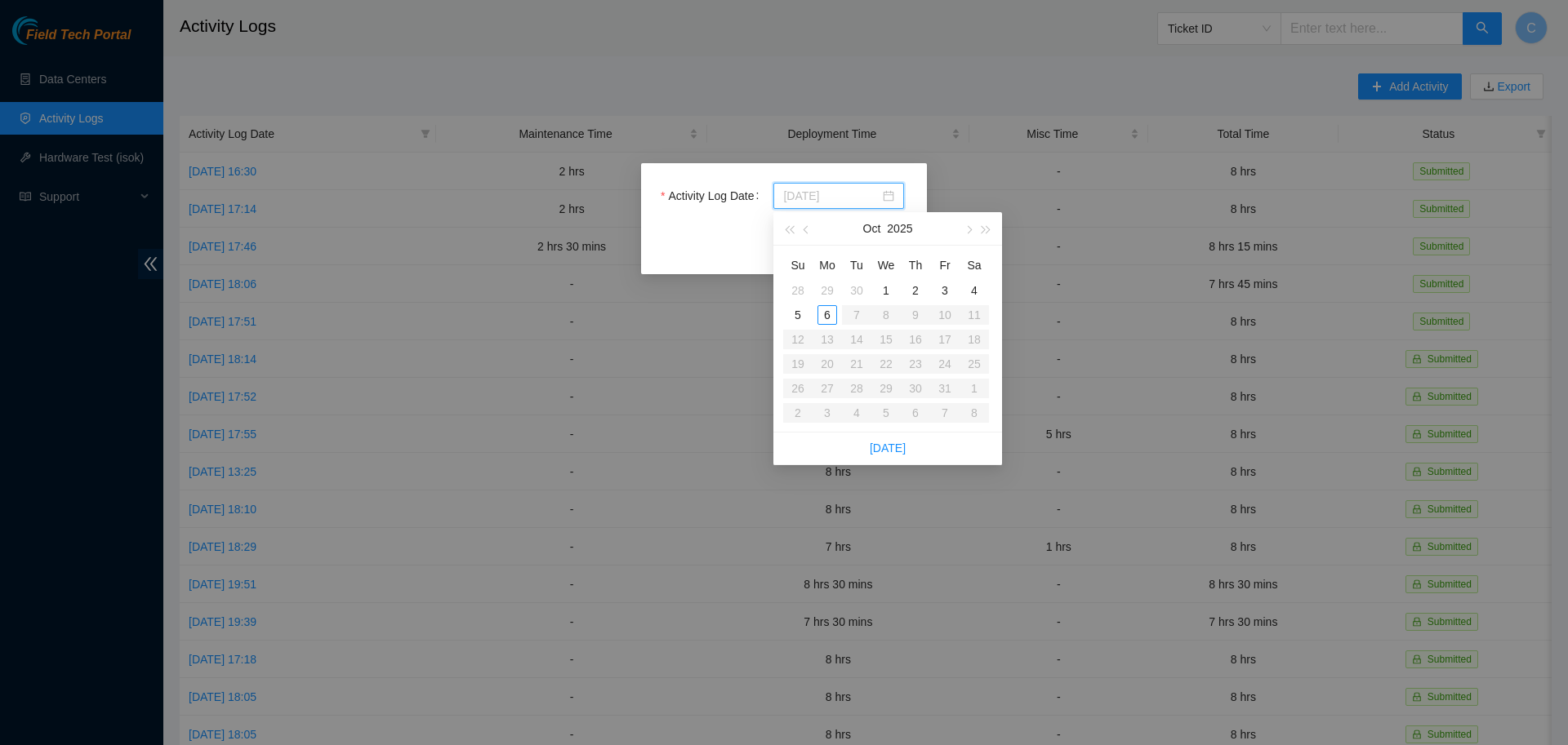
type input "[DATE]"
click at [823, 310] on div "6" at bounding box center [827, 315] width 19 height 19
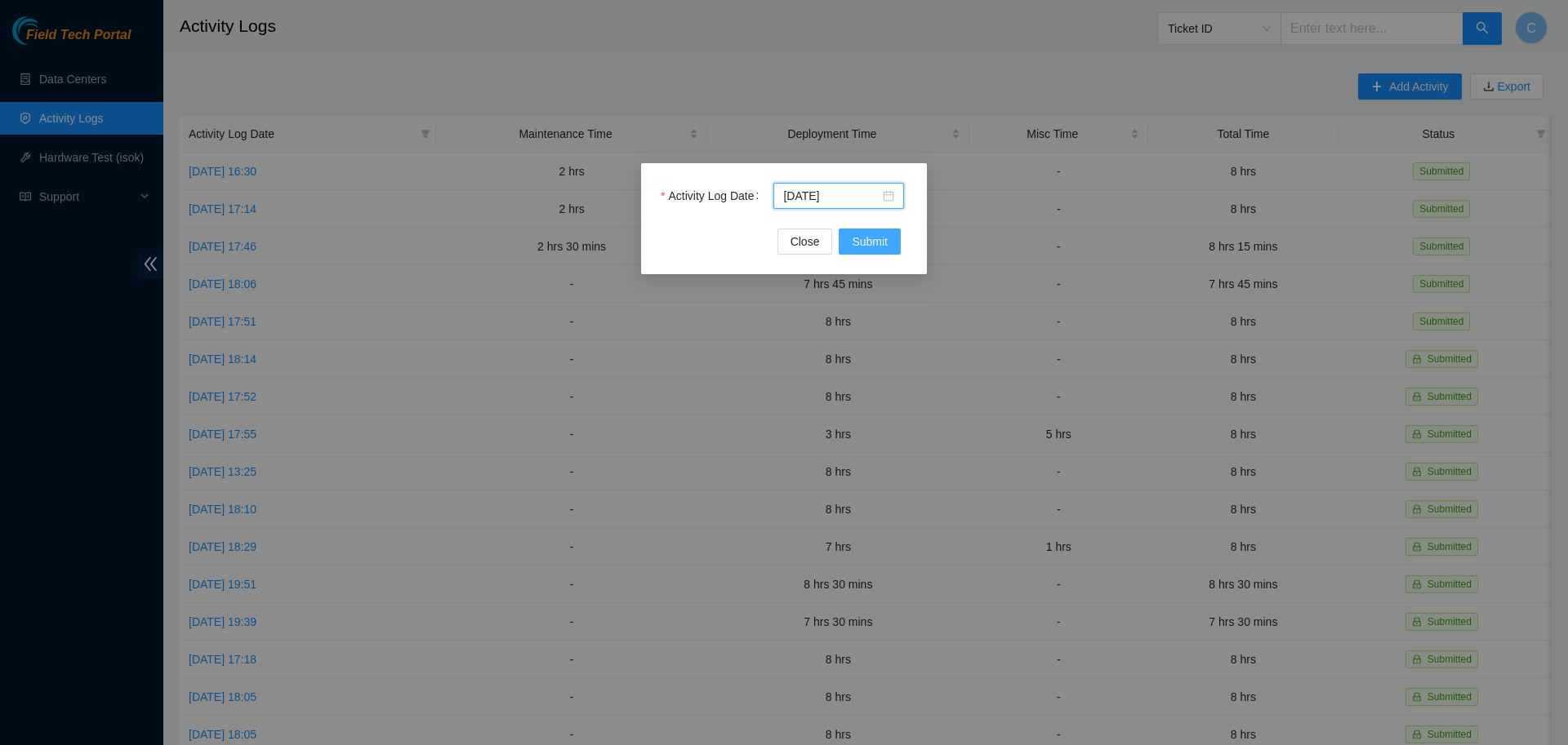
click at [872, 248] on span "Submit" at bounding box center [869, 242] width 36 height 18
